Goal: Task Accomplishment & Management: Manage account settings

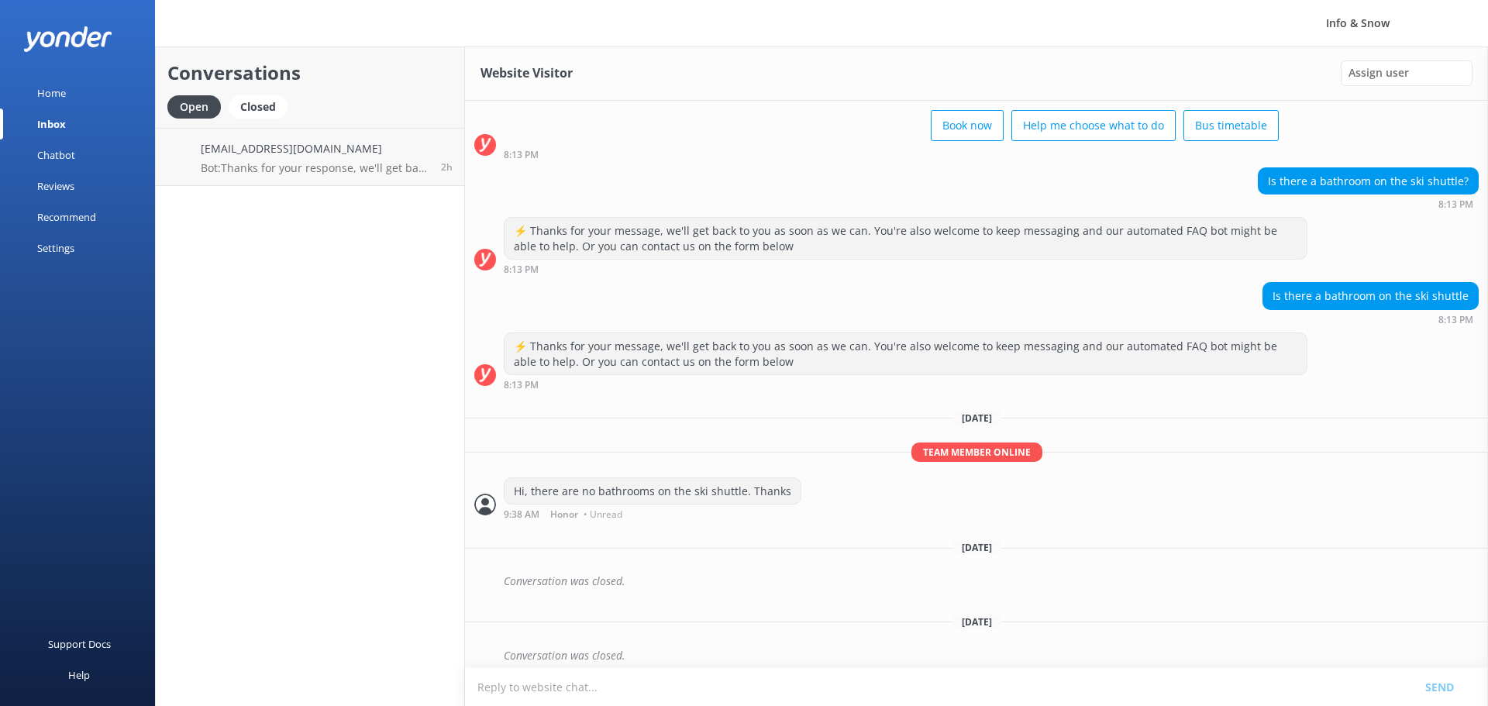
scroll to position [82, 0]
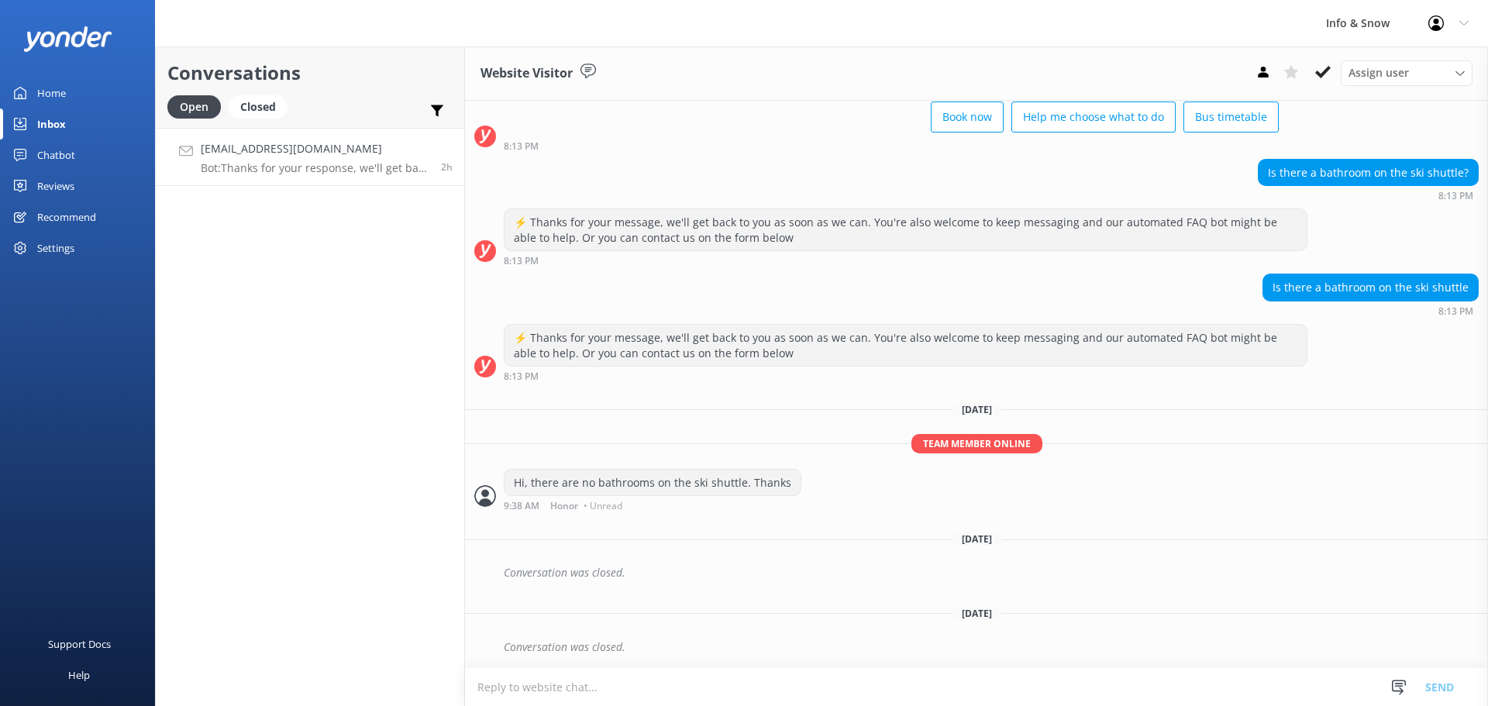
click at [329, 164] on p "Bot: Thanks for your response, we'll get back to you as soon as we can during o…" at bounding box center [315, 168] width 229 height 14
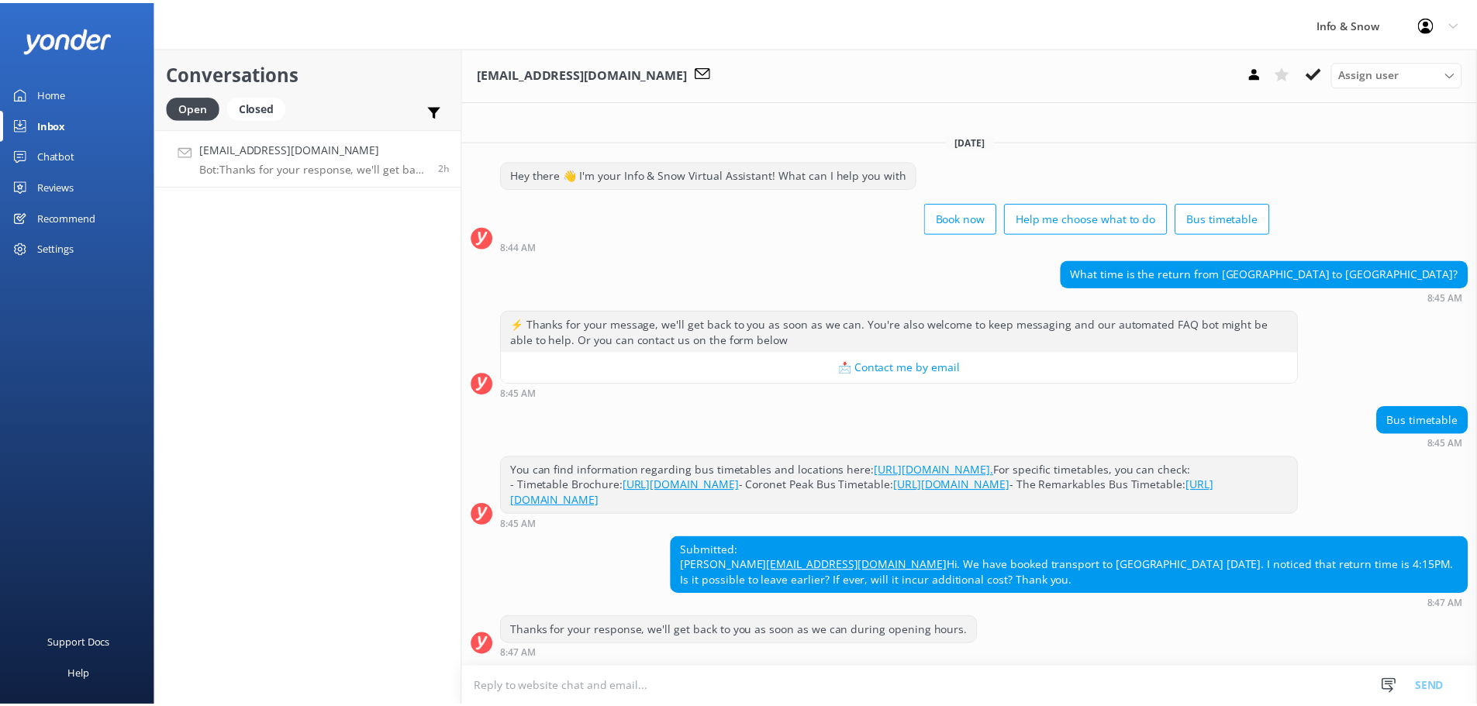
scroll to position [57, 0]
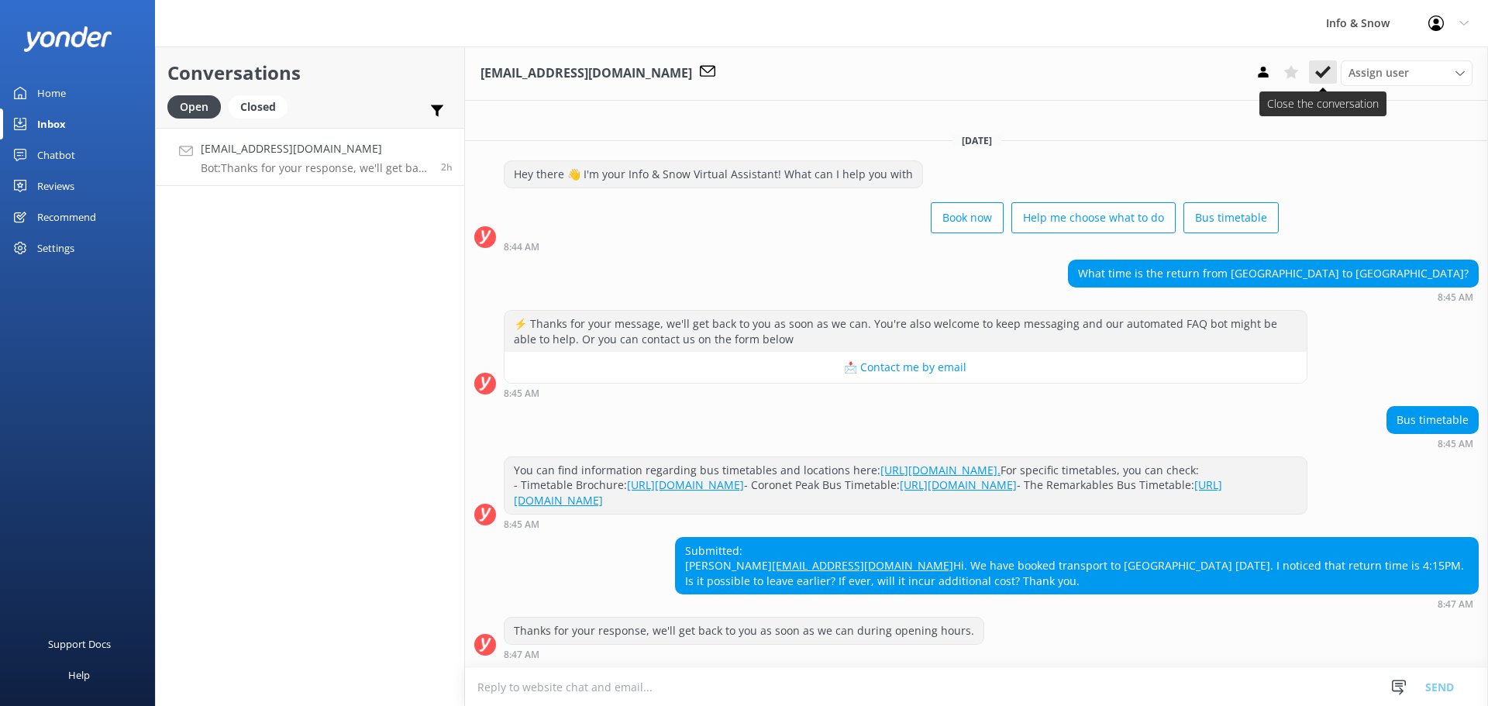
click at [1325, 74] on icon at bounding box center [1323, 72] width 16 height 16
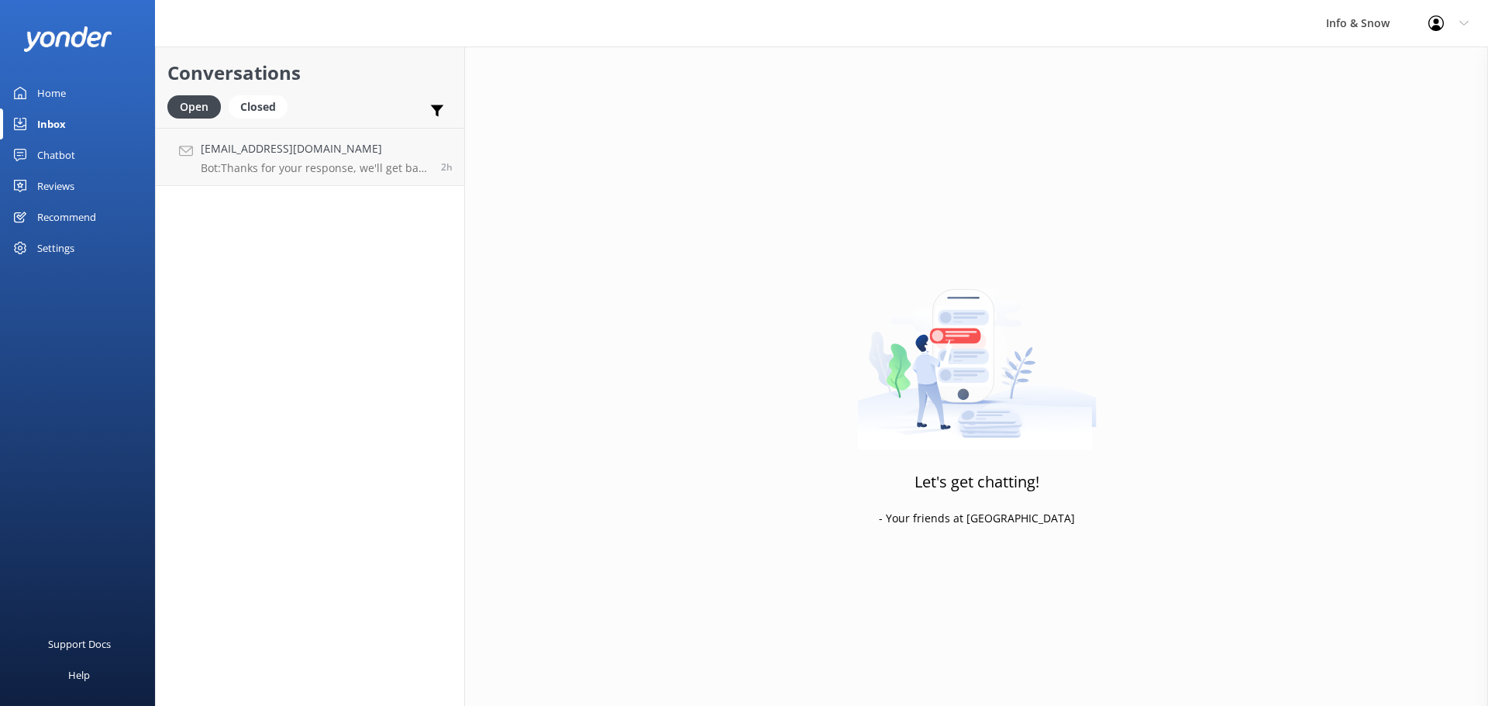
click at [55, 97] on div "Home" at bounding box center [51, 93] width 29 height 31
